Goal: Navigation & Orientation: Find specific page/section

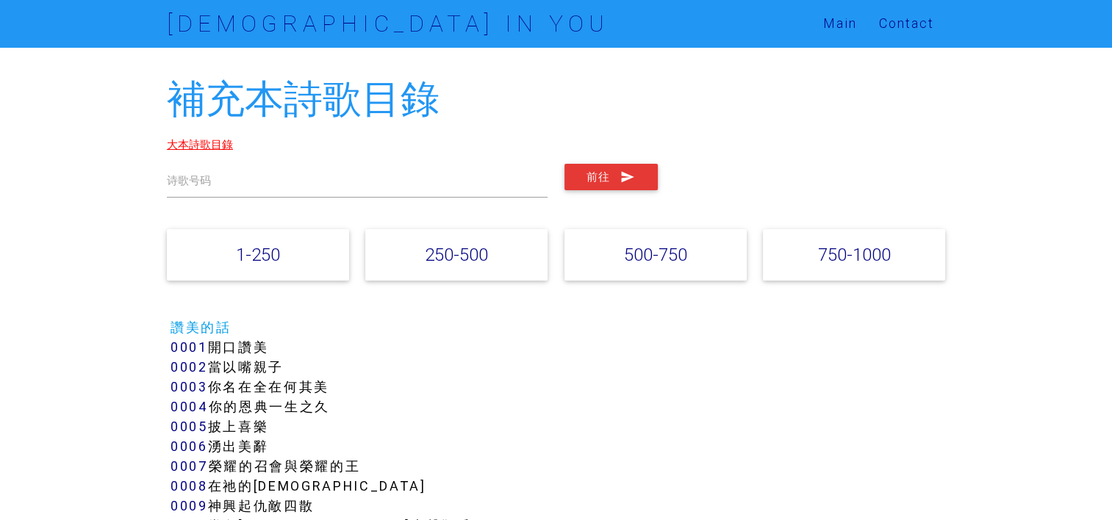
click at [187, 144] on link "大本詩歌目錄" at bounding box center [200, 144] width 66 height 14
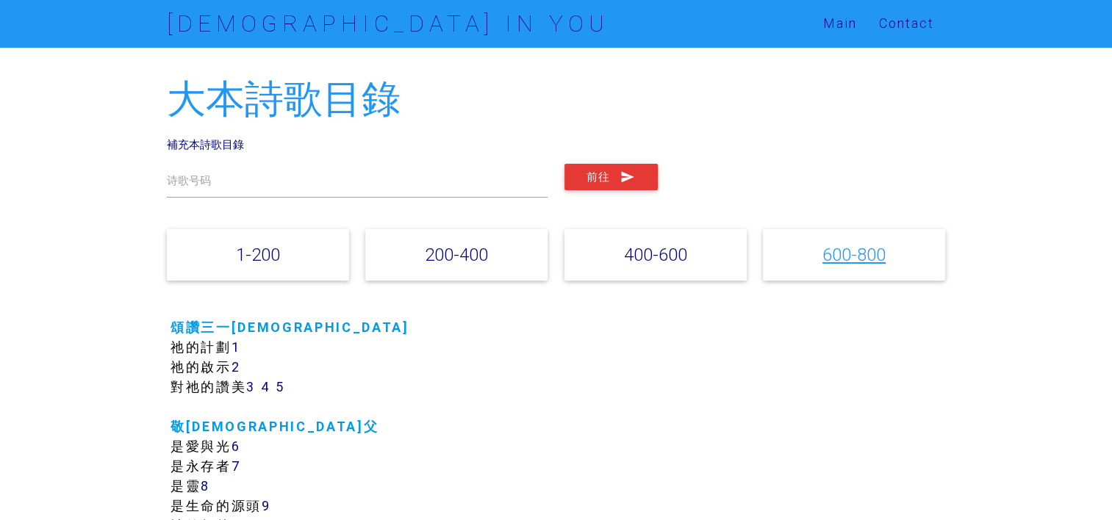
click at [869, 261] on link "600-800" at bounding box center [853, 254] width 63 height 21
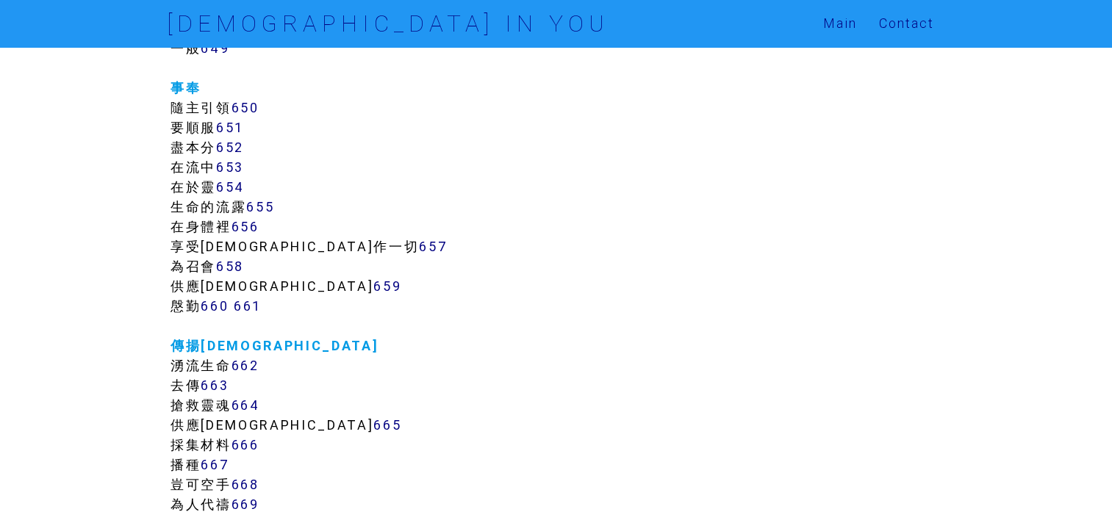
scroll to position [6828, 0]
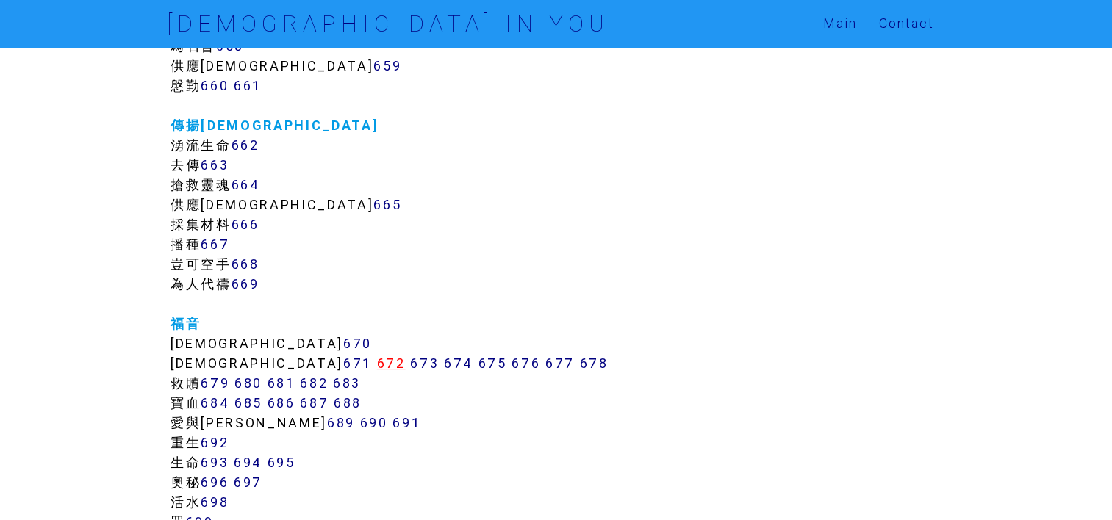
click at [377, 366] on link "672" at bounding box center [391, 363] width 29 height 17
